Goal: Task Accomplishment & Management: Manage account settings

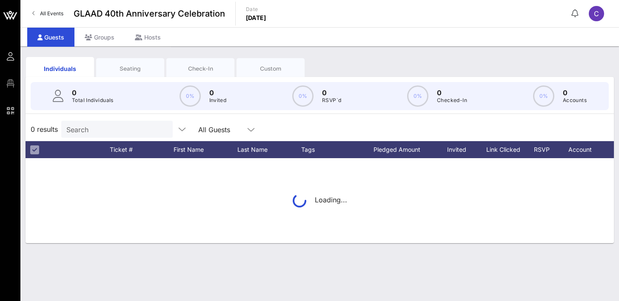
click at [595, 15] on span "C" at bounding box center [596, 13] width 5 height 9
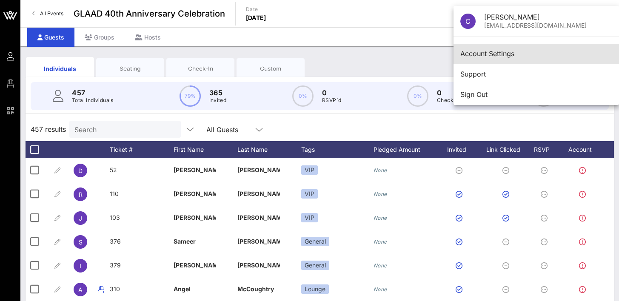
click at [549, 54] on div "Account Settings" at bounding box center [537, 54] width 152 height 8
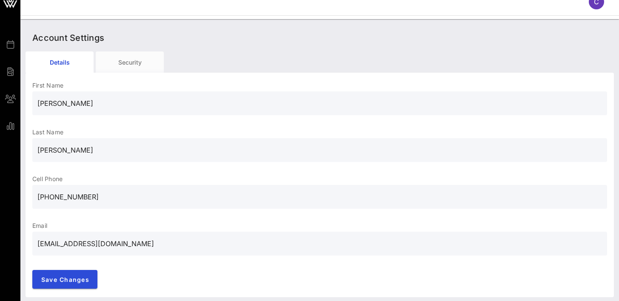
scroll to position [13, 0]
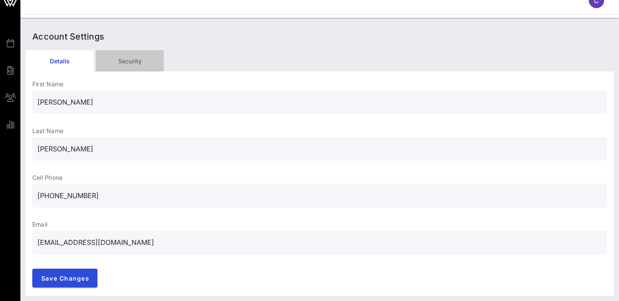
click at [115, 66] on div "Security" at bounding box center [130, 60] width 68 height 21
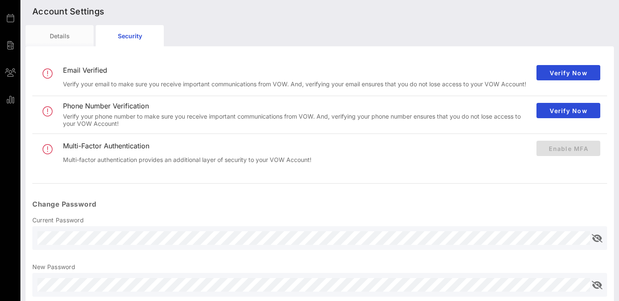
scroll to position [97, 0]
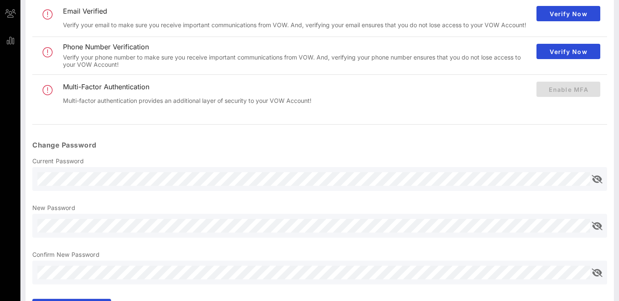
click at [586, 180] on span at bounding box center [585, 179] width 7 height 7
click at [601, 183] on button "append icon" at bounding box center [597, 179] width 11 height 9
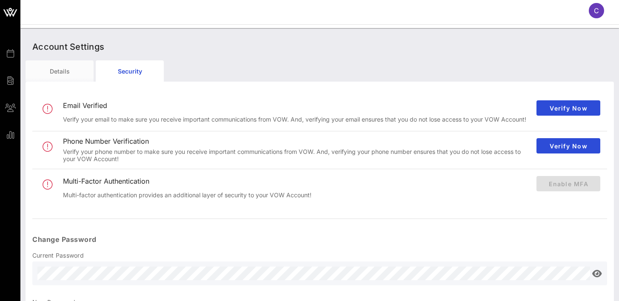
scroll to position [0, 0]
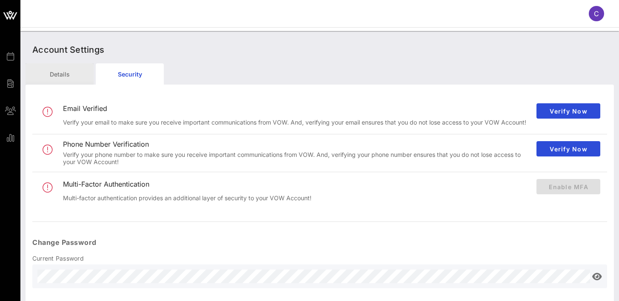
click at [70, 77] on div "Details" at bounding box center [60, 73] width 68 height 21
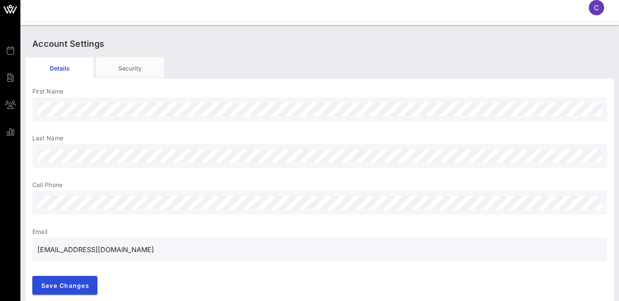
scroll to position [13, 0]
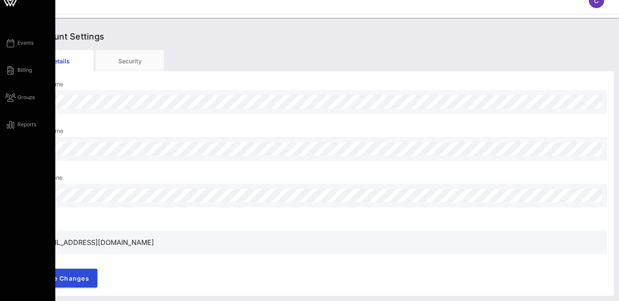
click at [21, 49] on div "Events Billing Groups Reports" at bounding box center [30, 84] width 50 height 92
click at [21, 46] on span "Events" at bounding box center [25, 43] width 16 height 8
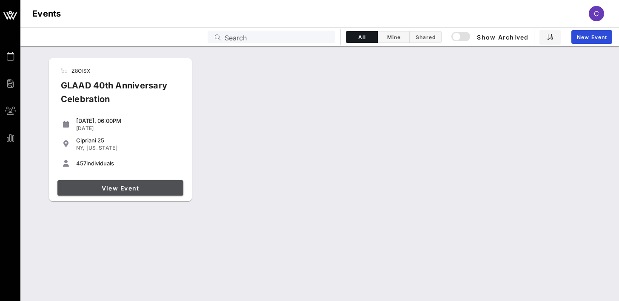
click at [114, 186] on span "View Event" at bounding box center [120, 188] width 119 height 7
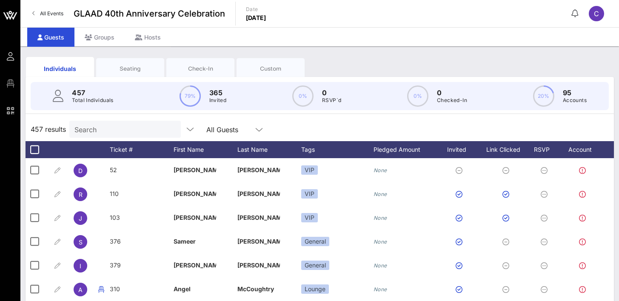
click at [600, 17] on div "C" at bounding box center [596, 13] width 15 height 15
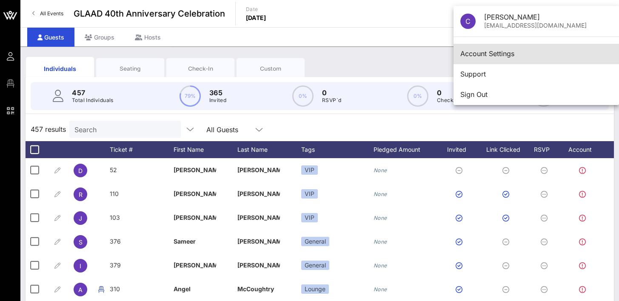
click at [514, 52] on div "Account Settings" at bounding box center [537, 54] width 152 height 8
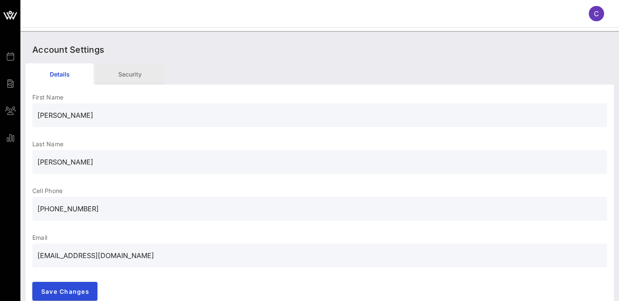
click at [135, 72] on div "Security" at bounding box center [130, 73] width 68 height 21
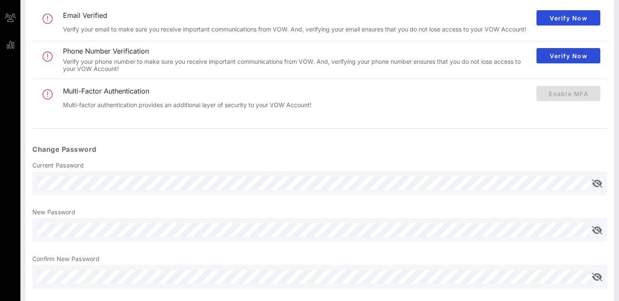
scroll to position [115, 0]
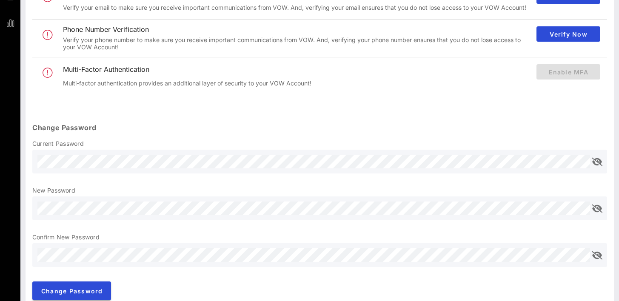
click at [596, 164] on button "append icon" at bounding box center [597, 162] width 11 height 9
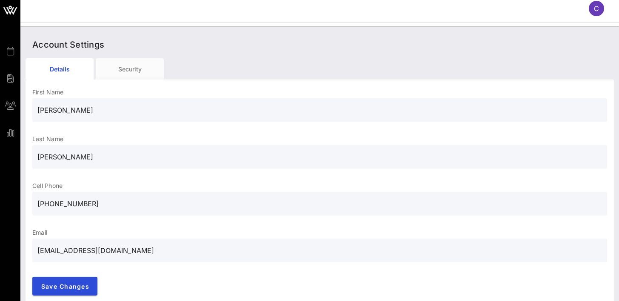
scroll to position [13, 0]
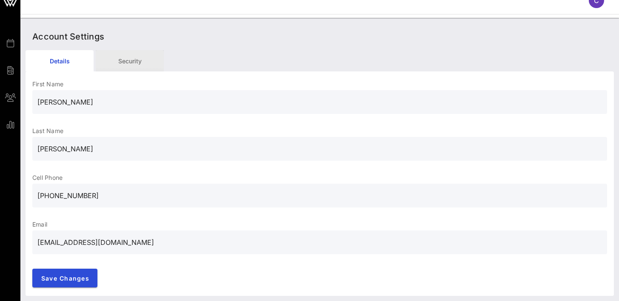
click at [142, 59] on div "Security" at bounding box center [130, 60] width 68 height 21
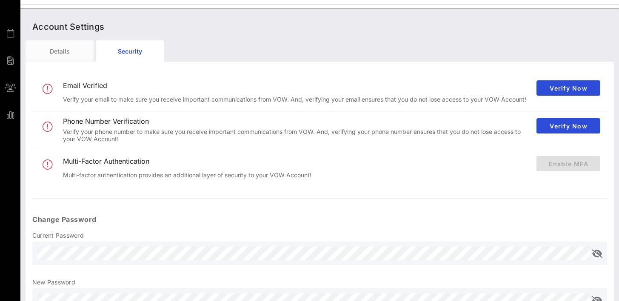
scroll to position [105, 0]
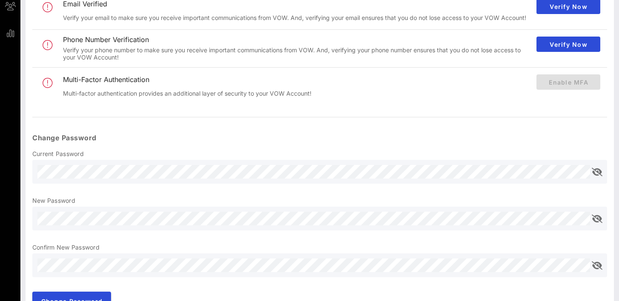
click at [584, 173] on span at bounding box center [585, 172] width 7 height 7
click at [600, 171] on button "append icon" at bounding box center [597, 172] width 11 height 9
